Goal: Task Accomplishment & Management: Use online tool/utility

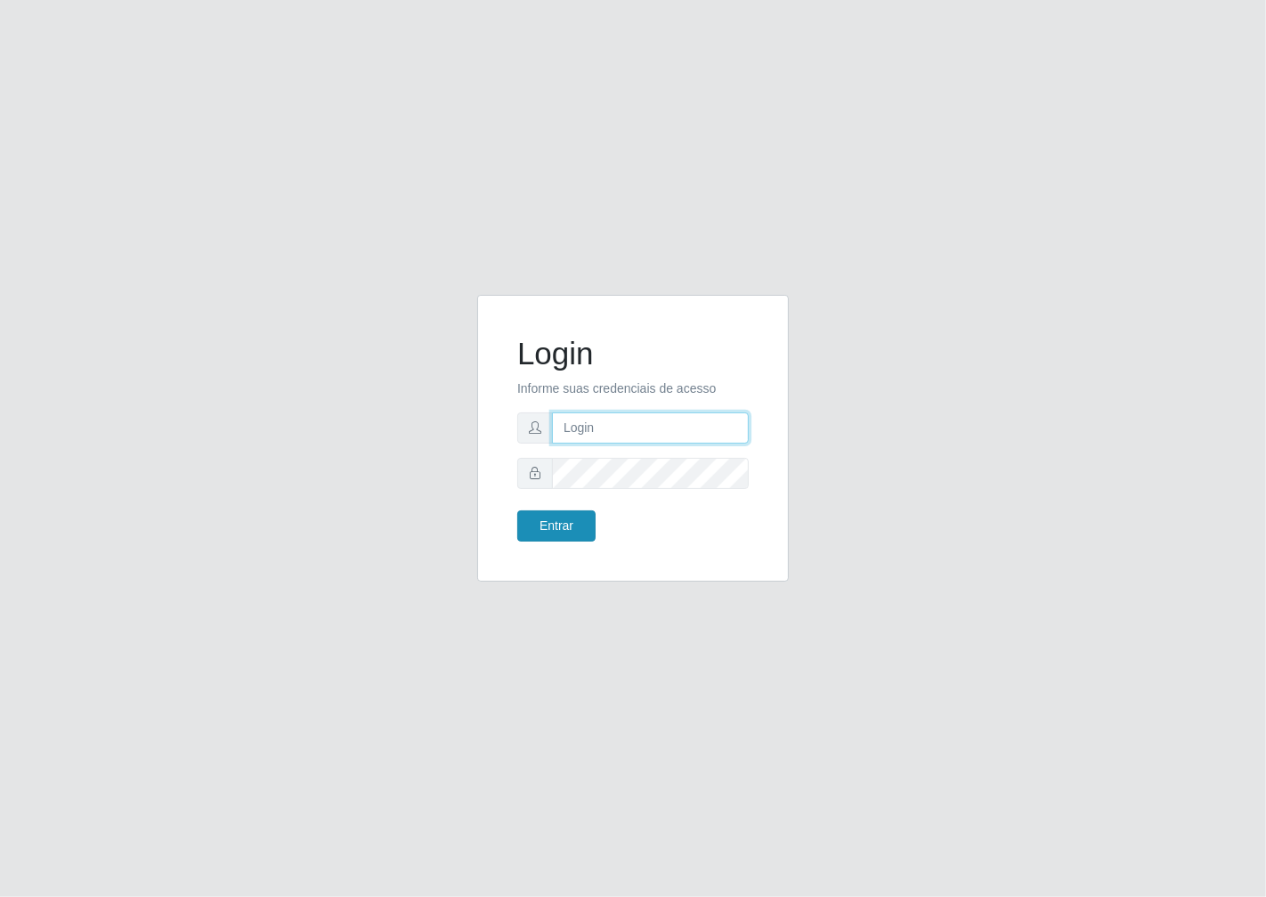
type input "janaina@iwof"
click at [555, 531] on button "Entrar" at bounding box center [556, 525] width 78 height 31
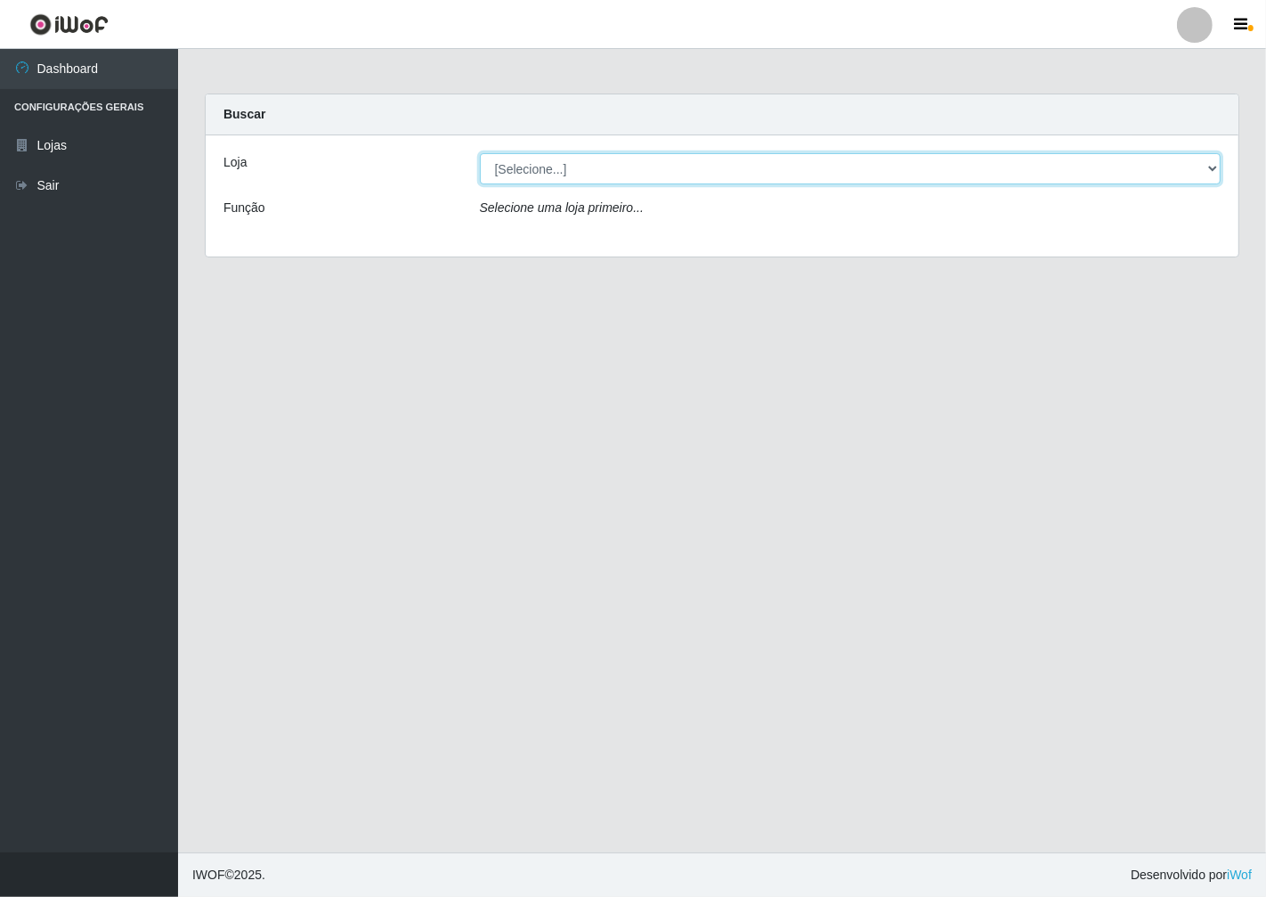
click at [1214, 172] on select "[Selecione...] Minimercado Filezão" at bounding box center [851, 168] width 742 height 31
select select "204"
click at [480, 153] on select "[Selecione...] Minimercado Filezão" at bounding box center [851, 168] width 742 height 31
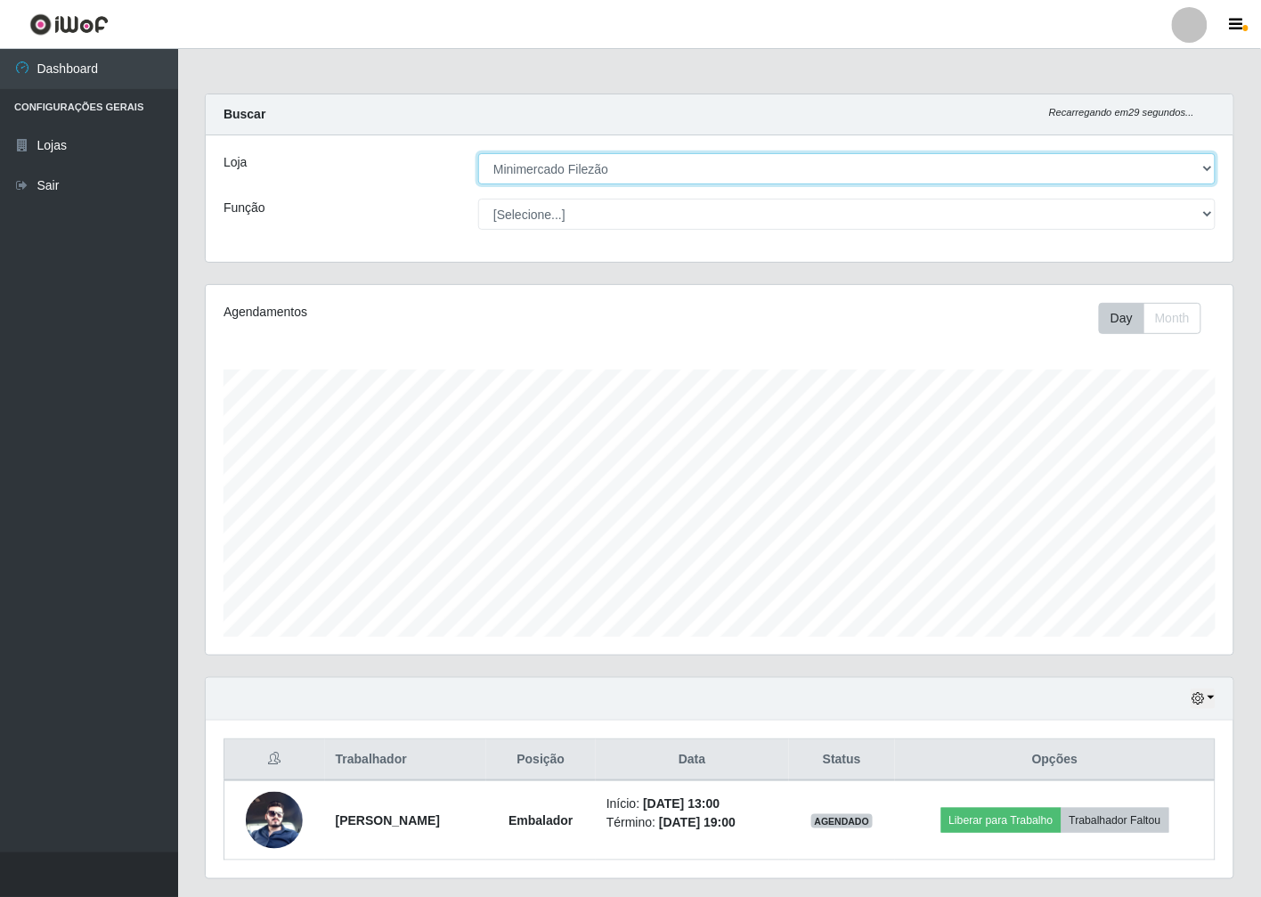
scroll to position [369, 1027]
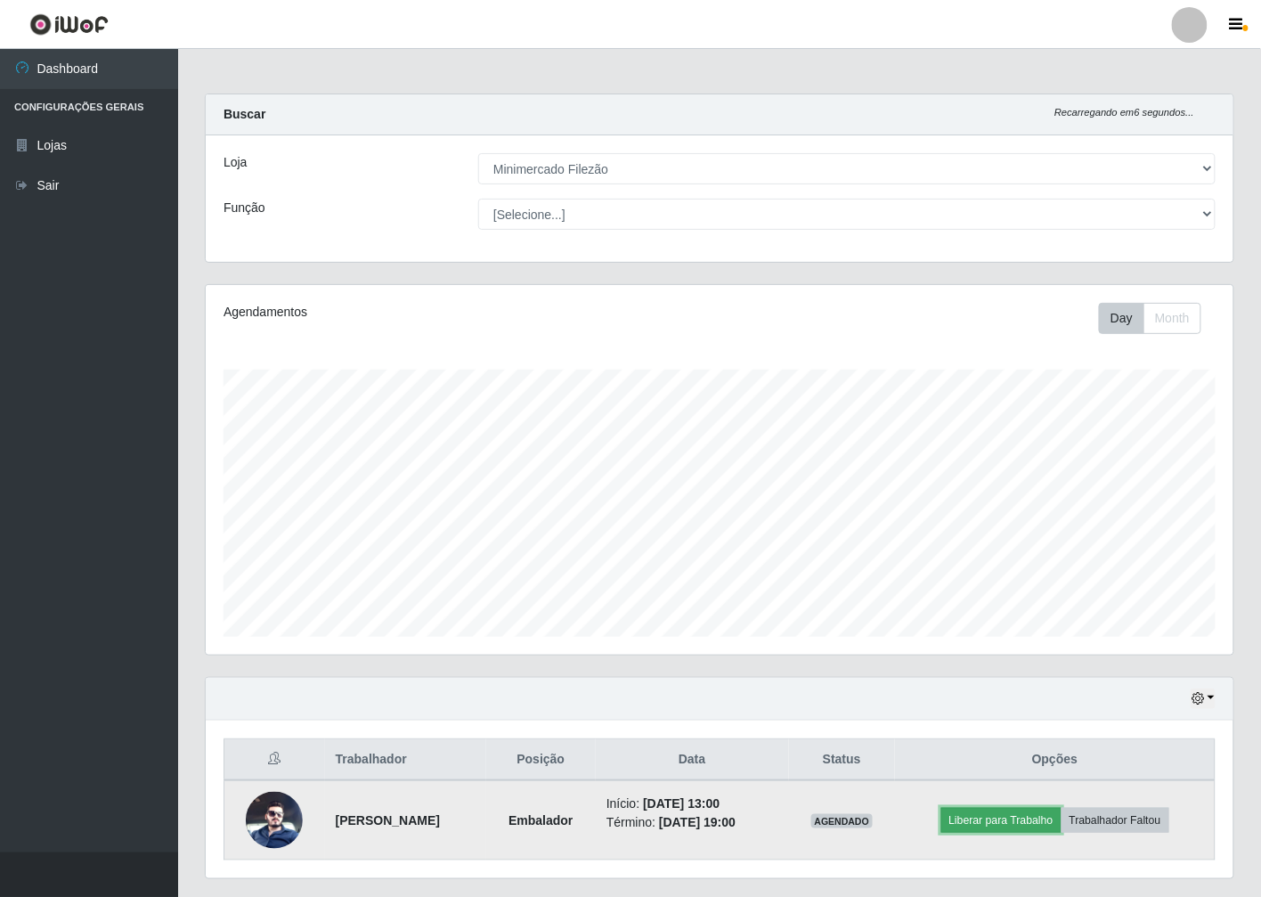
click at [1038, 822] on button "Liberar para Trabalho" at bounding box center [1001, 820] width 120 height 25
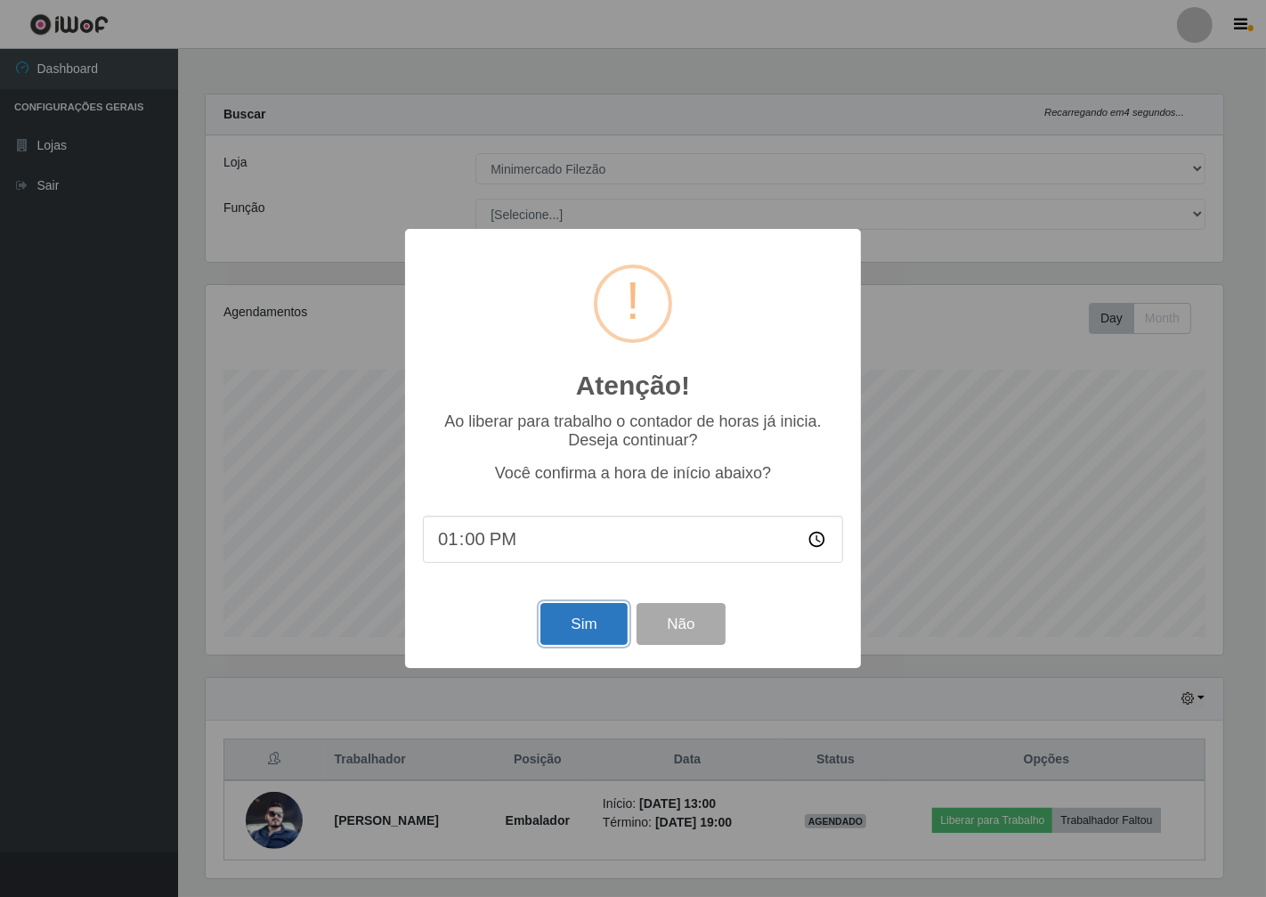
click at [563, 621] on button "Sim" at bounding box center [583, 624] width 86 height 42
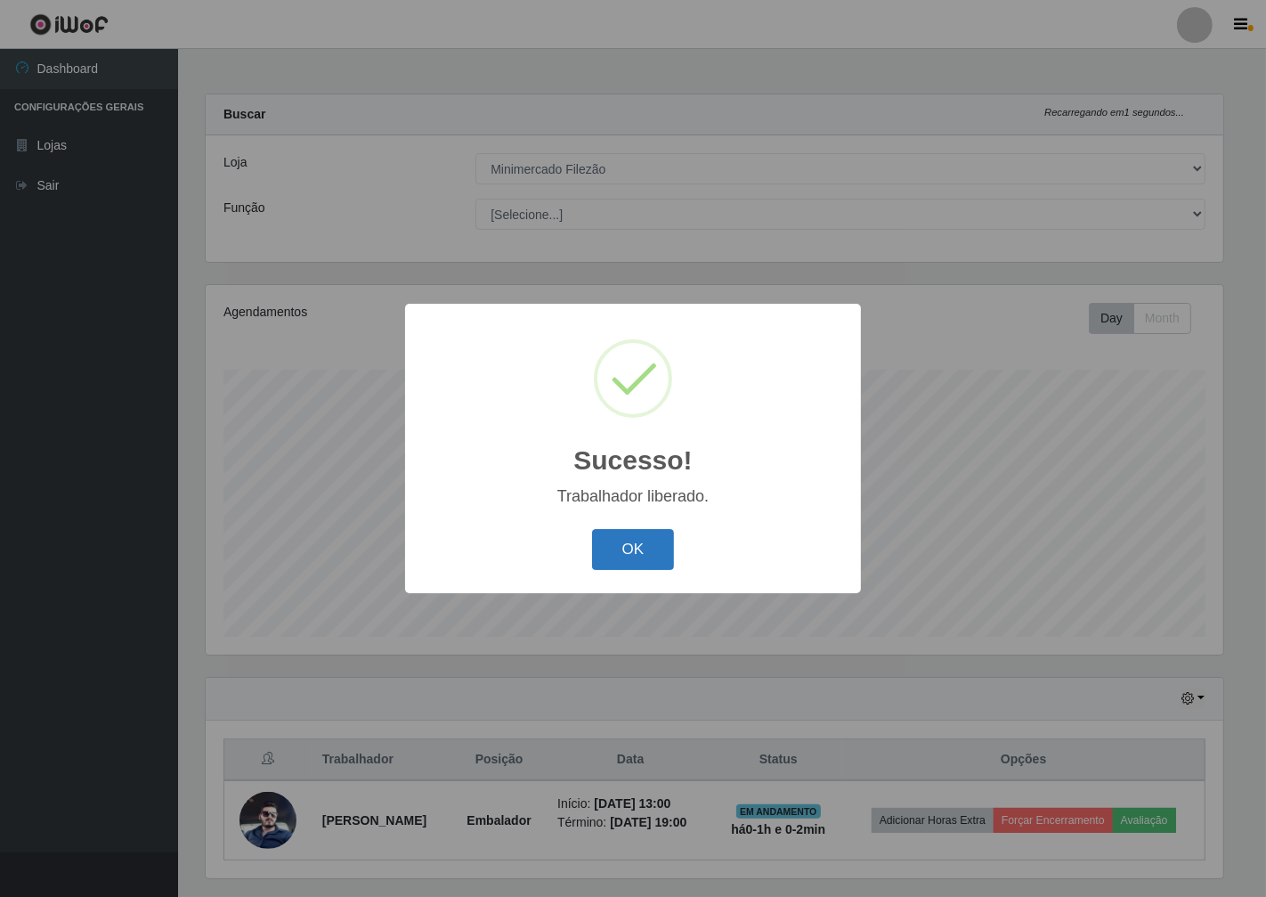
click at [632, 557] on button "OK" at bounding box center [633, 550] width 83 height 42
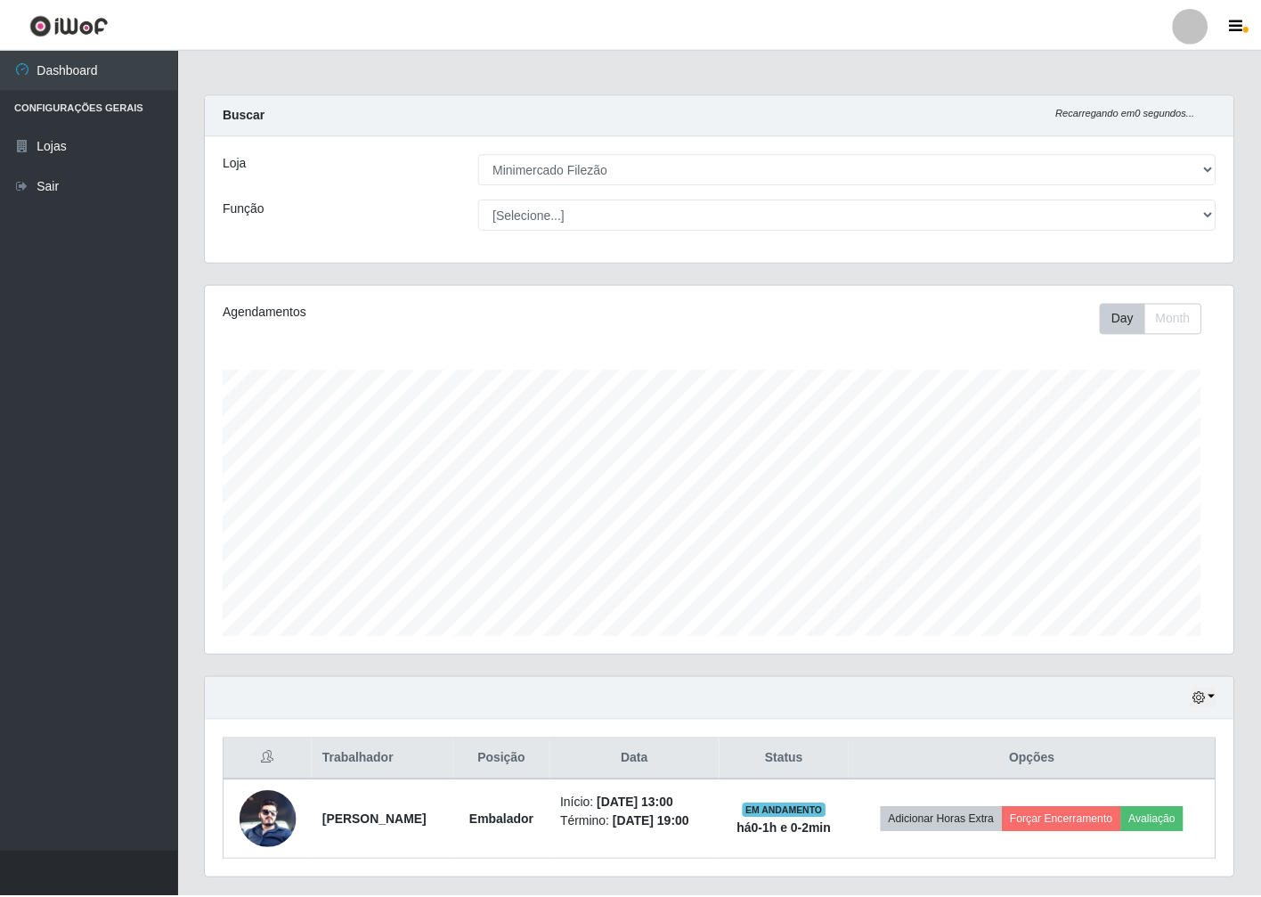
scroll to position [369, 1027]
